Goal: Transaction & Acquisition: Obtain resource

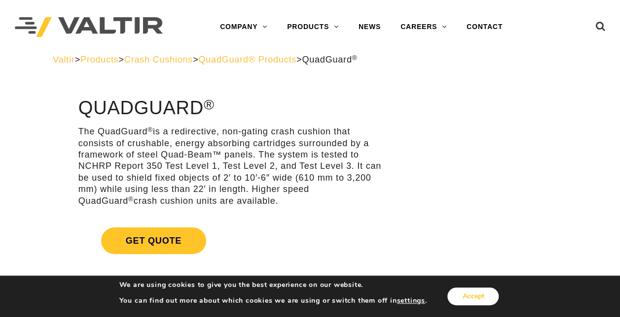
click at [469, 292] on button "Accept" at bounding box center [472, 297] width 51 height 18
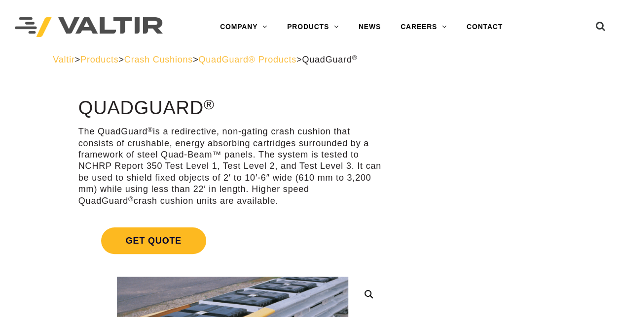
click at [175, 229] on span "Get Quote" at bounding box center [153, 241] width 105 height 27
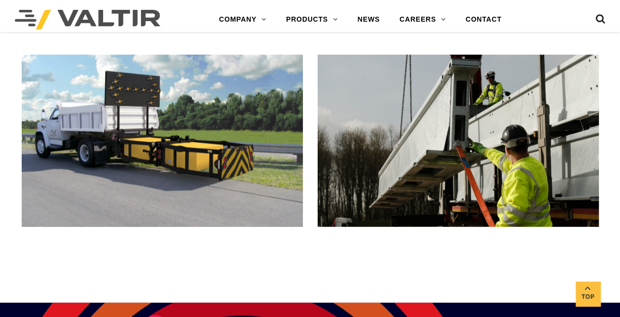
scroll to position [1479, 0]
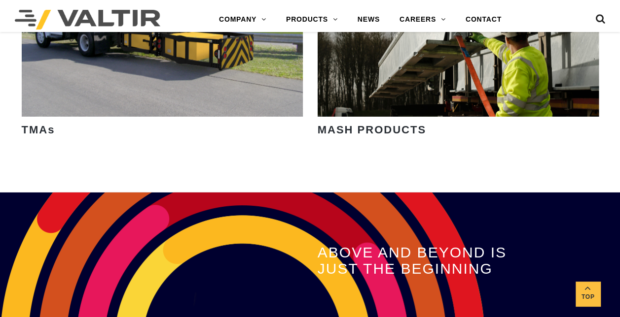
click at [37, 20] on img at bounding box center [87, 20] width 145 height 20
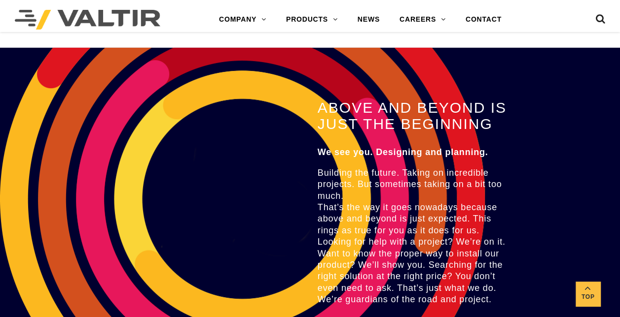
scroll to position [1623, 0]
